Goal: Communication & Community: Answer question/provide support

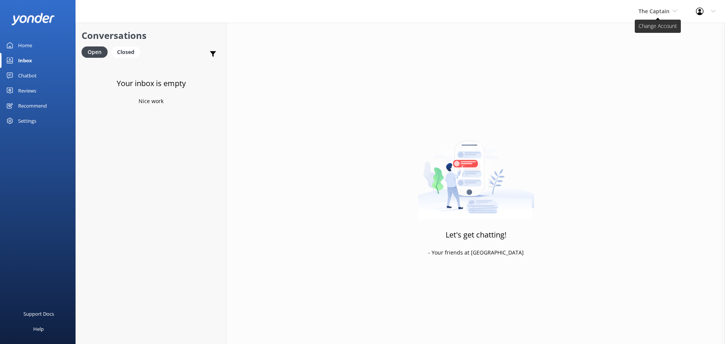
click at [654, 10] on span "The Captain" at bounding box center [654, 11] width 31 height 7
click at [648, 32] on link "De [GEOGRAPHIC_DATA]" at bounding box center [667, 32] width 76 height 18
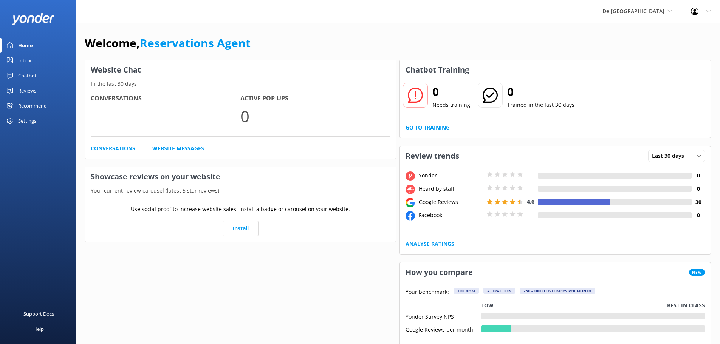
click at [40, 63] on link "Inbox" at bounding box center [38, 60] width 76 height 15
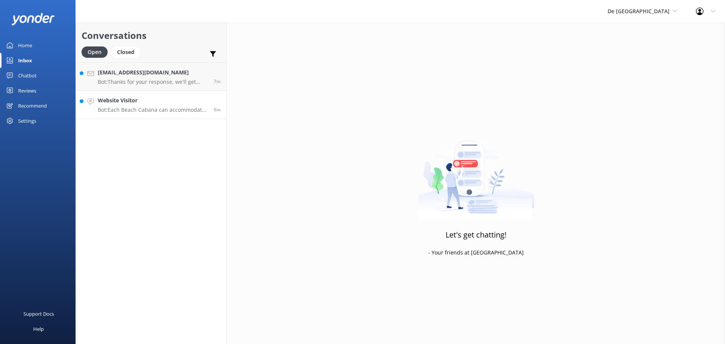
click at [172, 101] on h4 "Website Visitor" at bounding box center [153, 100] width 110 height 8
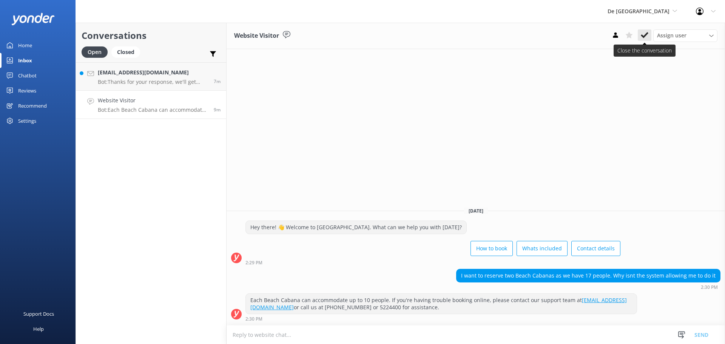
click at [641, 36] on button at bounding box center [645, 34] width 14 height 11
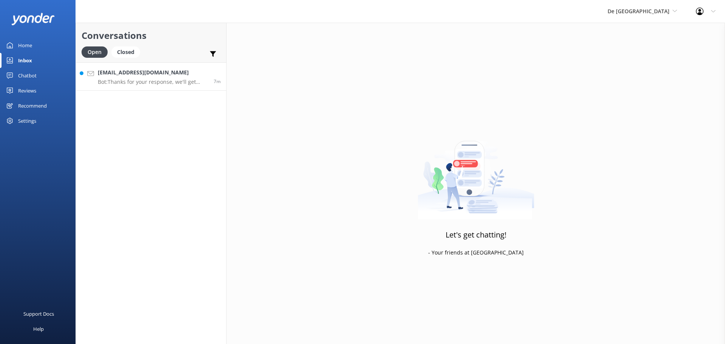
click at [163, 82] on p "Bot: Thanks for your response, we'll get back to you as soon as we can during o…" at bounding box center [153, 82] width 110 height 7
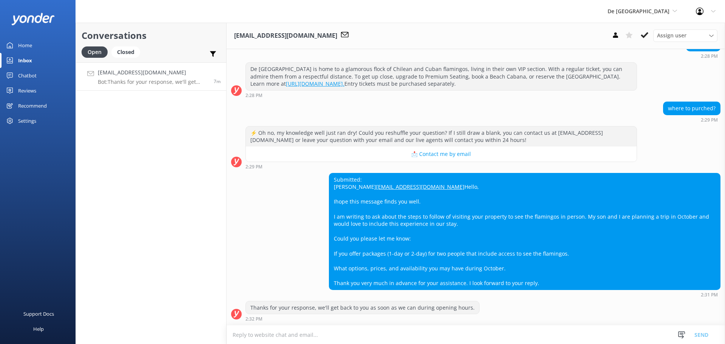
scroll to position [165, 0]
drag, startPoint x: 333, startPoint y: 201, endPoint x: 439, endPoint y: 230, distance: 109.3
click at [535, 284] on div "Submitted: Gladys gladyseulogio@hotmail.com Hello, Ihope this message finds you…" at bounding box center [524, 231] width 391 height 116
copy div "Ihope this message finds you well. I am writing to ask about the steps to follo…"
click at [279, 338] on textarea at bounding box center [476, 335] width 499 height 19
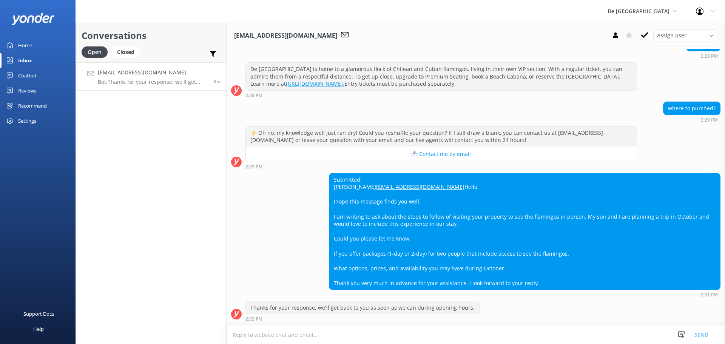
paste textarea "Thanks so much for your message! We’d love to welcome you and your son to De Pa…"
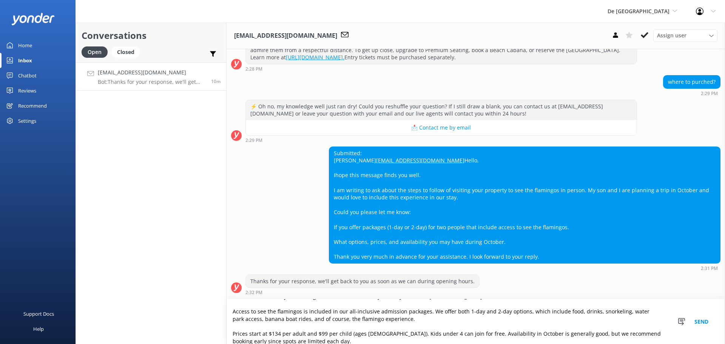
scroll to position [0, 0]
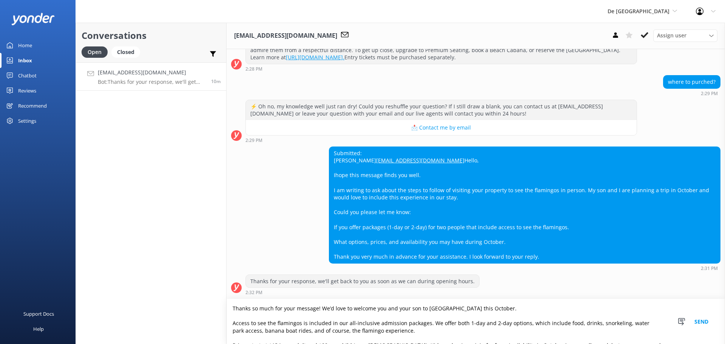
click at [416, 333] on textarea "Thanks so much for your message! We’d love to welcome you and your son to De Pa…" at bounding box center [476, 321] width 499 height 45
type textarea "Thanks so much for your message! We’d love to welcome you and your son to De Pa…"
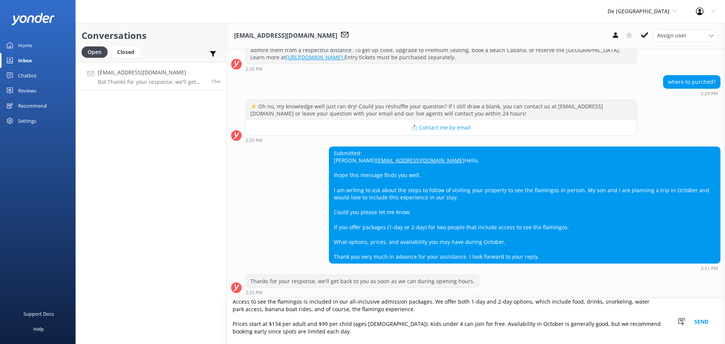
scroll to position [33, 0]
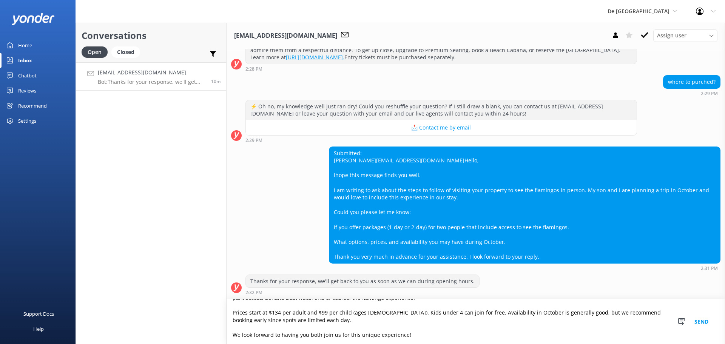
click at [434, 334] on textarea "Thanks so much for your message! We’d love to welcome you and your son to De Pa…" at bounding box center [476, 321] width 499 height 45
click at [322, 318] on textarea "Thanks so much for your message! We’d love to welcome you and your son to De Pa…" at bounding box center [476, 321] width 499 height 45
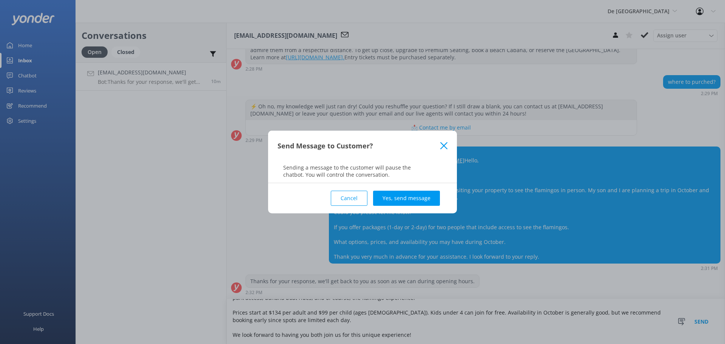
click at [349, 195] on button "Cancel" at bounding box center [349, 198] width 37 height 15
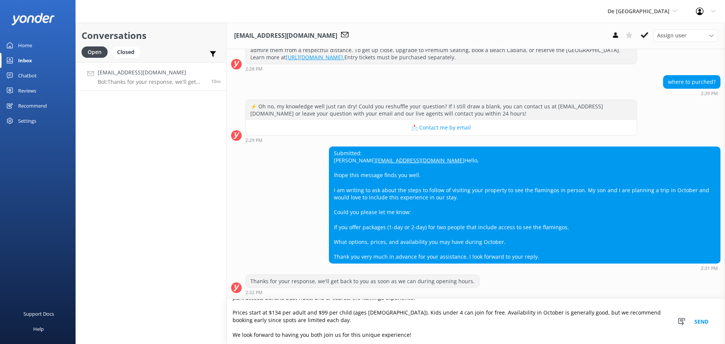
click at [312, 323] on textarea "Thanks so much for your message! We’d love to welcome you and your son to De Pa…" at bounding box center [476, 321] width 499 height 45
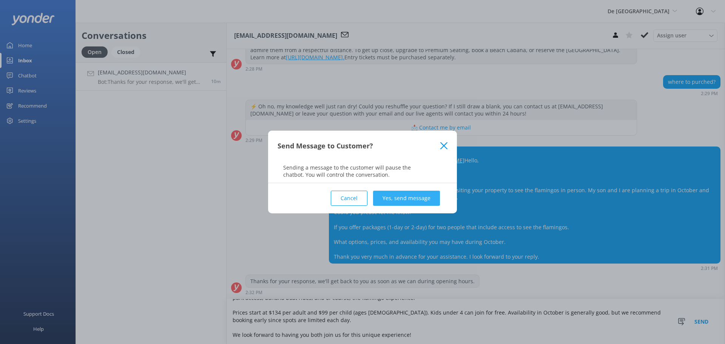
click at [388, 196] on button "Yes, send message" at bounding box center [406, 198] width 67 height 15
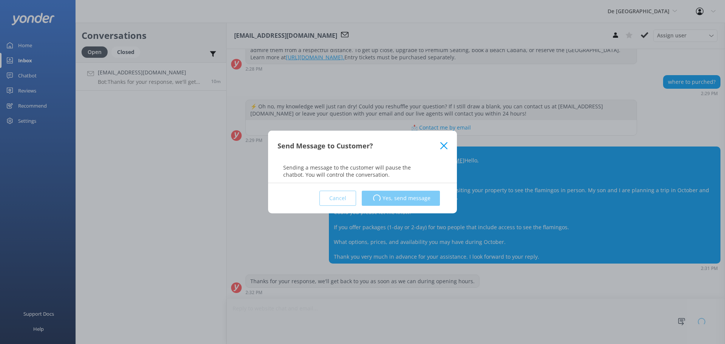
scroll to position [165, 0]
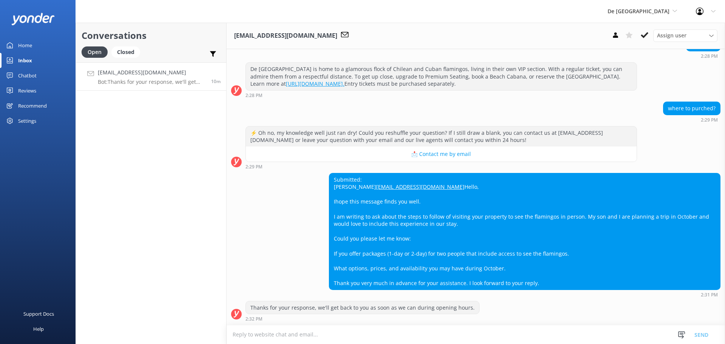
click at [296, 332] on textarea at bounding box center [476, 335] width 499 height 19
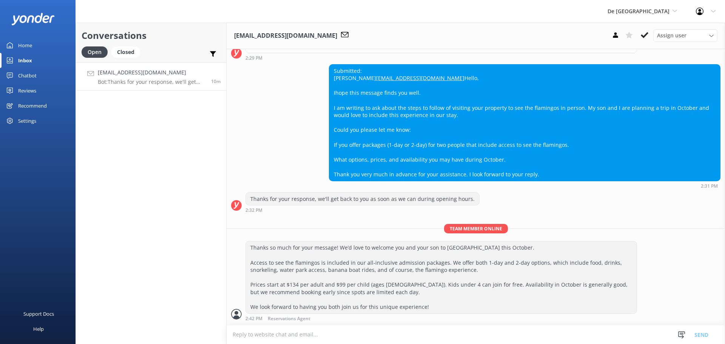
scroll to position [274, 0]
paste textarea "The upgrade includes access to the private Flamingo Beach with shaded cabanas, …"
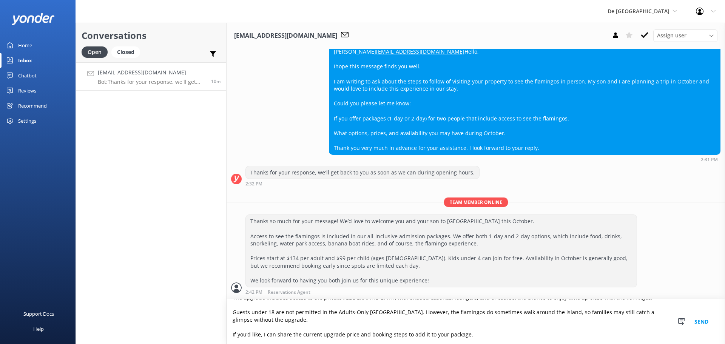
scroll to position [300, 0]
click at [489, 331] on textarea "The upgrade includes access to the private Flamingo Beach with shaded cabanas, …" at bounding box center [476, 321] width 499 height 45
type textarea "The upgrade includes access to the private Flamingo Beach with shaded cabanas, …"
click at [700, 321] on button "Send" at bounding box center [702, 321] width 28 height 45
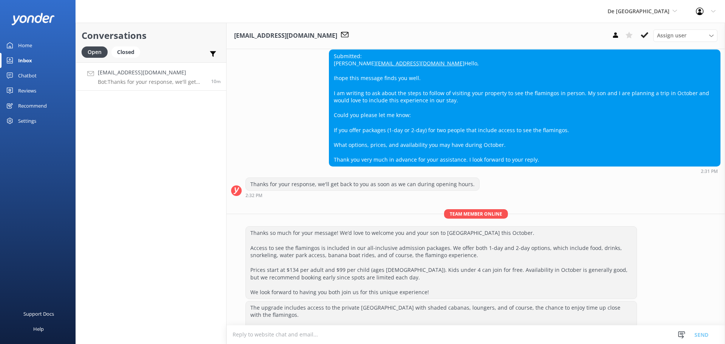
scroll to position [334, 0]
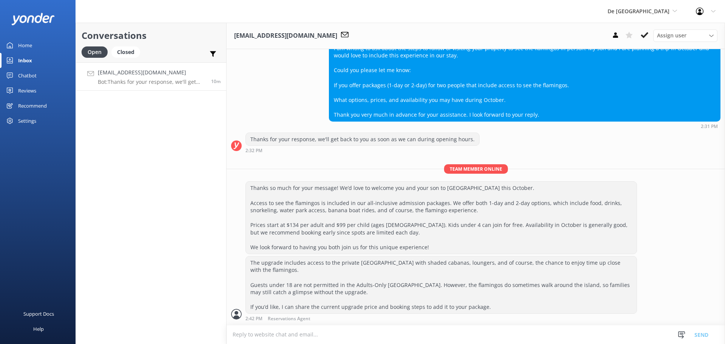
click at [313, 334] on textarea at bounding box center [476, 335] width 499 height 19
type textarea "you can book on www.depalmisland .com"
click at [694, 328] on button "Send" at bounding box center [702, 334] width 28 height 19
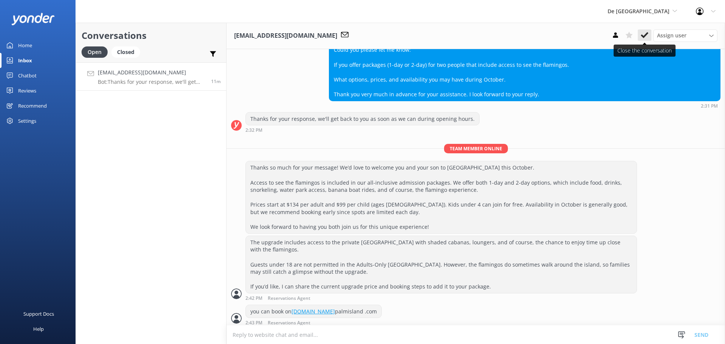
scroll to position [358, 0]
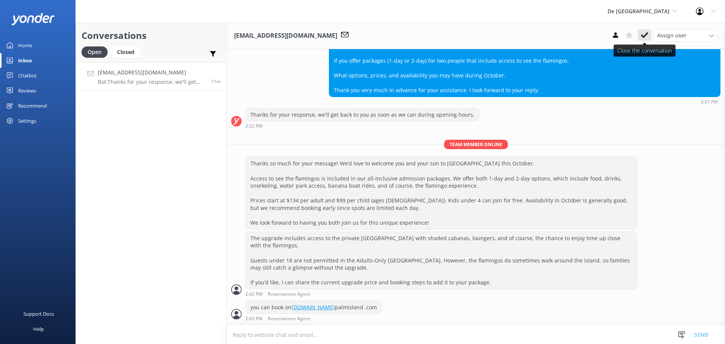
click at [646, 32] on icon at bounding box center [645, 35] width 8 height 8
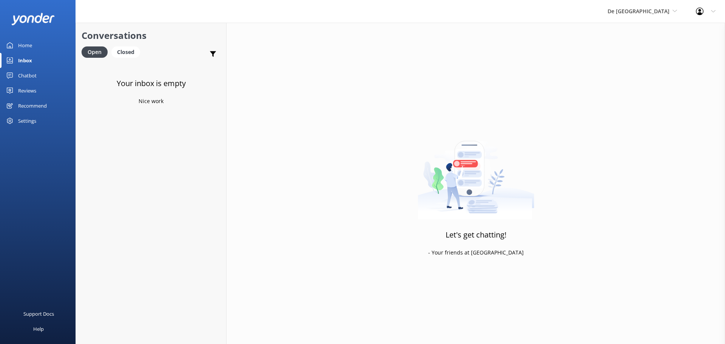
click at [36, 45] on link "Home" at bounding box center [38, 45] width 76 height 15
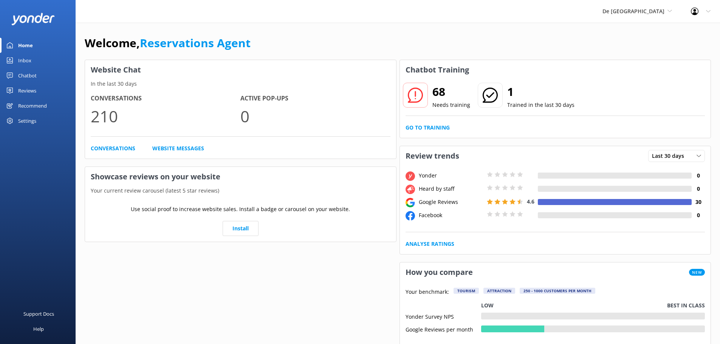
click at [643, 16] on div "De Palm Island De Palm Island Aruba's Activities Expert The Captain" at bounding box center [637, 11] width 88 height 23
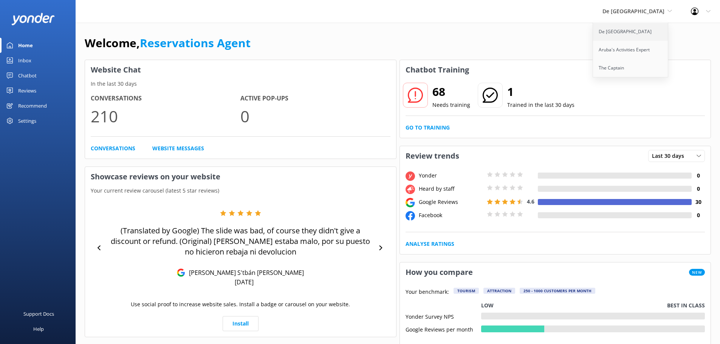
click at [638, 33] on link "De [GEOGRAPHIC_DATA]" at bounding box center [631, 32] width 76 height 18
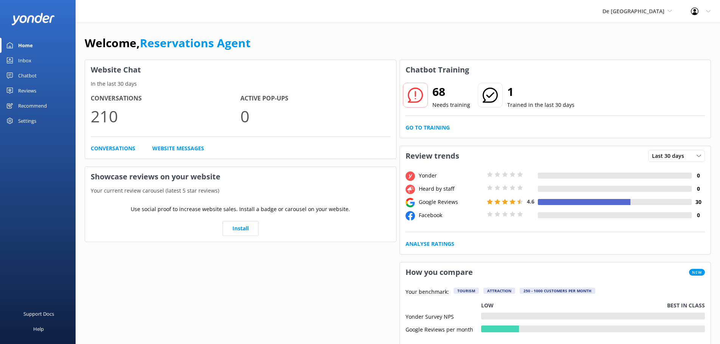
click at [32, 56] on link "Inbox" at bounding box center [38, 60] width 76 height 15
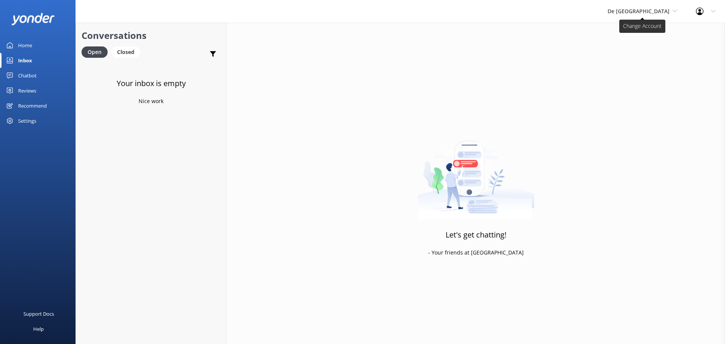
click at [646, 14] on span "De [GEOGRAPHIC_DATA]" at bounding box center [639, 11] width 62 height 7
click at [643, 45] on link "Aruba's Activities Expert" at bounding box center [636, 50] width 76 height 18
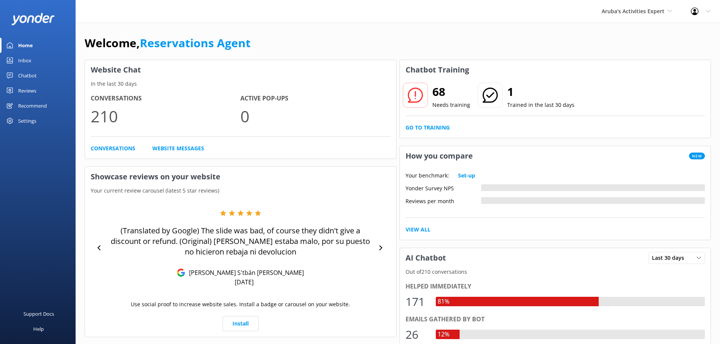
click at [31, 65] on div "Inbox" at bounding box center [24, 60] width 13 height 15
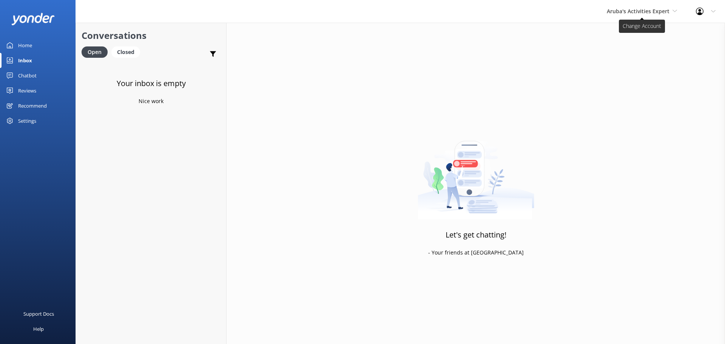
click at [631, 14] on span "Aruba's Activities Expert" at bounding box center [638, 11] width 63 height 7
click at [626, 59] on link "The Captain" at bounding box center [636, 68] width 76 height 18
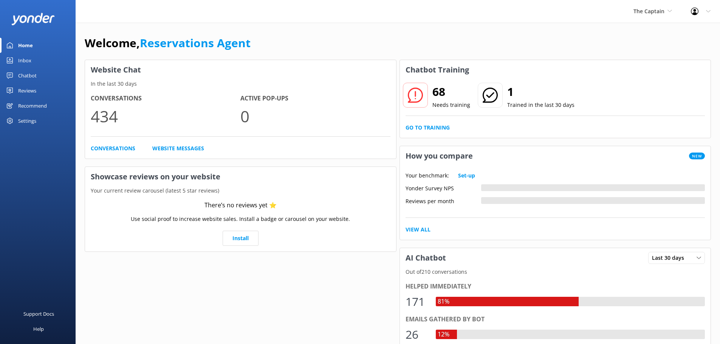
click at [29, 63] on div "Inbox" at bounding box center [24, 60] width 13 height 15
